Goal: Find specific page/section: Find specific page/section

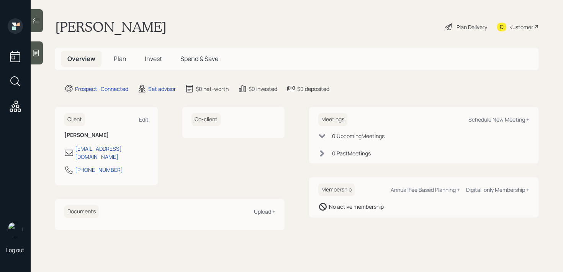
click at [38, 53] on icon at bounding box center [36, 53] width 8 height 8
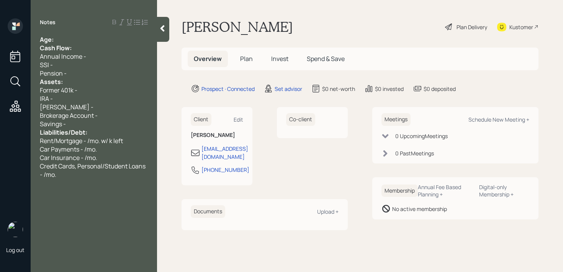
click at [108, 36] on div "Age:" at bounding box center [94, 39] width 108 height 8
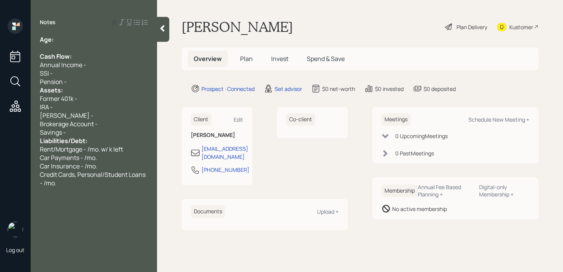
click at [93, 80] on div "Pension -" at bounding box center [94, 81] width 108 height 8
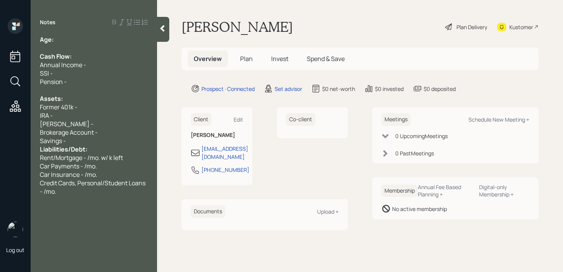
click at [86, 141] on div "Savings -" at bounding box center [94, 140] width 108 height 8
